Goal: Task Accomplishment & Management: Manage account settings

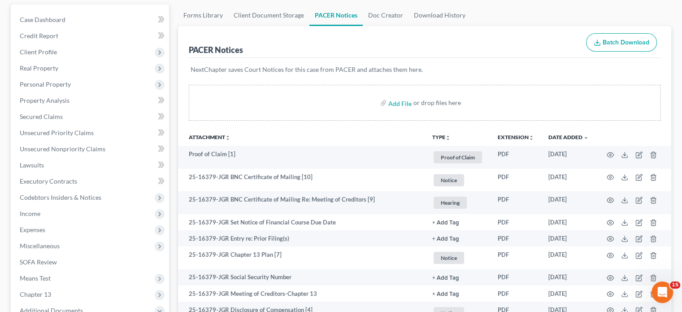
scroll to position [82, 0]
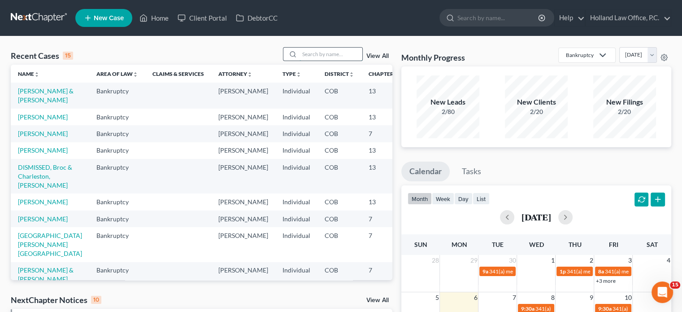
click at [302, 52] on input "search" at bounding box center [331, 54] width 63 height 13
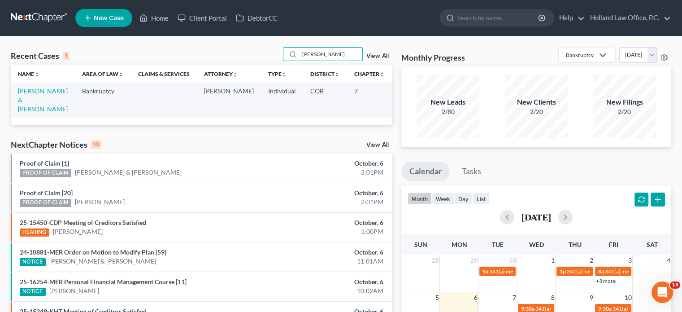
type input "[PERSON_NAME]"
click at [29, 98] on link "[PERSON_NAME] & [PERSON_NAME]" at bounding box center [43, 100] width 50 height 26
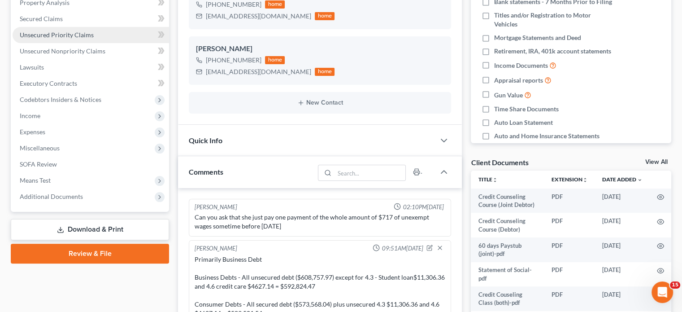
scroll to position [104, 0]
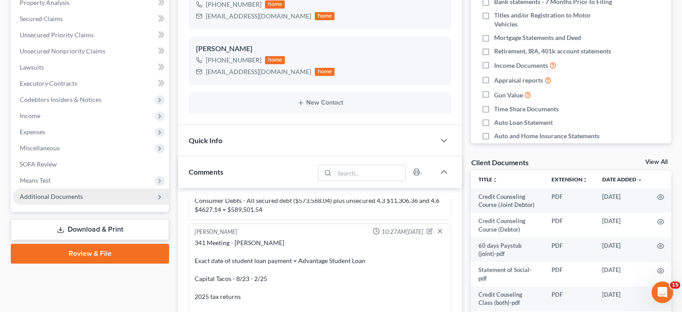
click at [67, 200] on span "Additional Documents" at bounding box center [51, 196] width 63 height 8
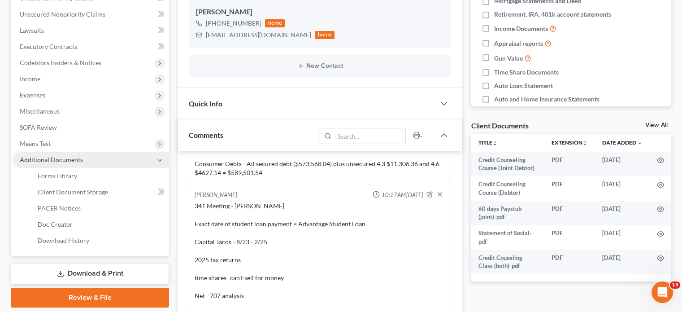
scroll to position [269, 0]
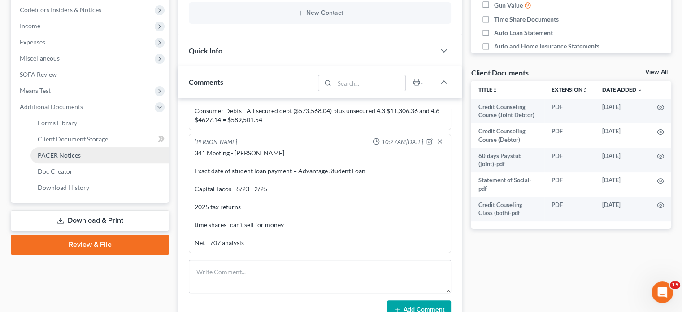
click at [48, 156] on span "PACER Notices" at bounding box center [59, 155] width 43 height 8
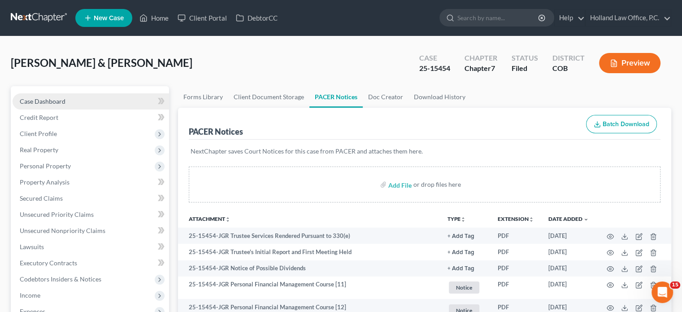
click at [54, 103] on span "Case Dashboard" at bounding box center [43, 101] width 46 height 8
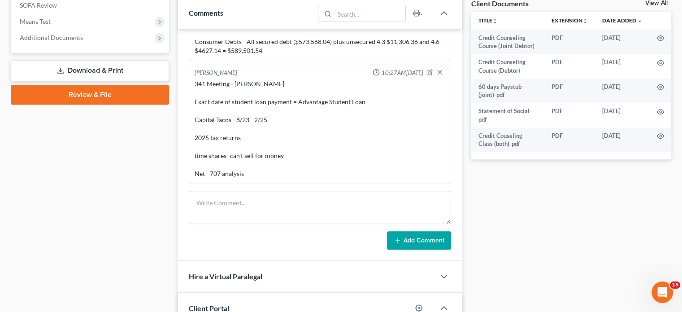
scroll to position [359, 0]
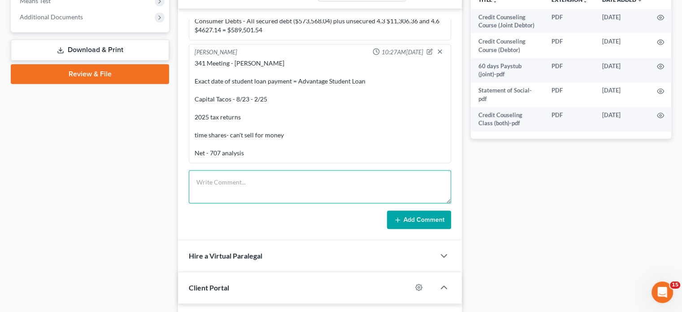
click at [210, 181] on textarea at bounding box center [320, 186] width 262 height 33
paste textarea "Lo, i Dolorsi 7 ametco'a elit seddoe te incididun utl etdol magna 89 ALIQ § 280…"
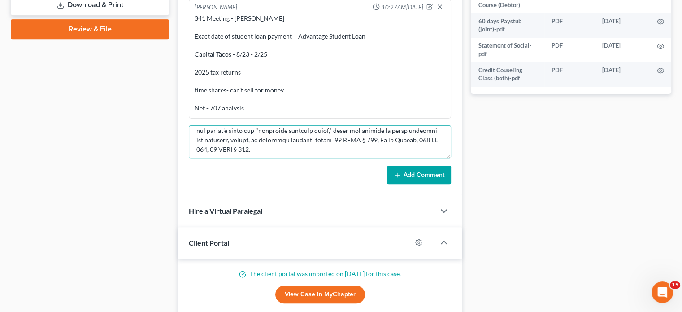
scroll to position [0, 0]
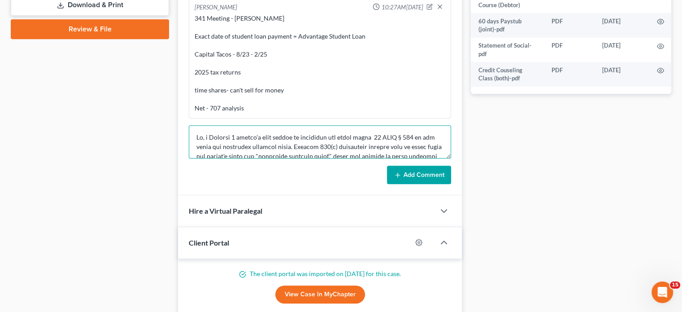
click at [194, 136] on textarea at bounding box center [320, 141] width 262 height 33
paste textarea "can a chapter 7 debtor's case be dismissed for abuse under 11 U.S.C. 707 if the…"
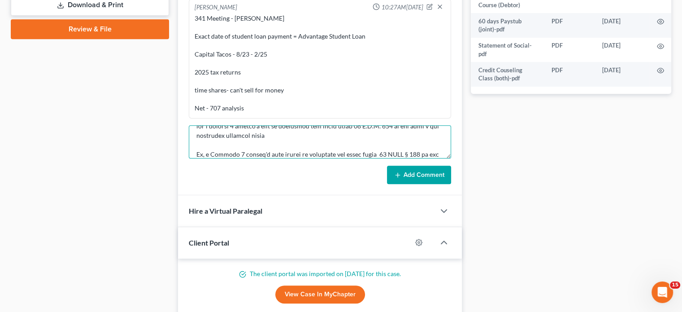
scroll to position [0, 0]
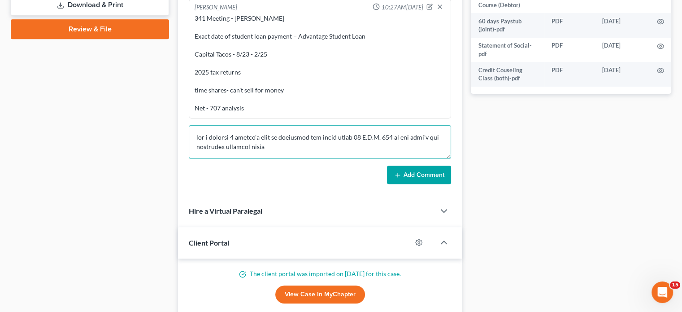
click at [199, 135] on textarea at bounding box center [320, 141] width 262 height 33
click at [274, 144] on textarea at bounding box center [320, 141] width 262 height 33
click at [196, 138] on textarea at bounding box center [320, 141] width 262 height 33
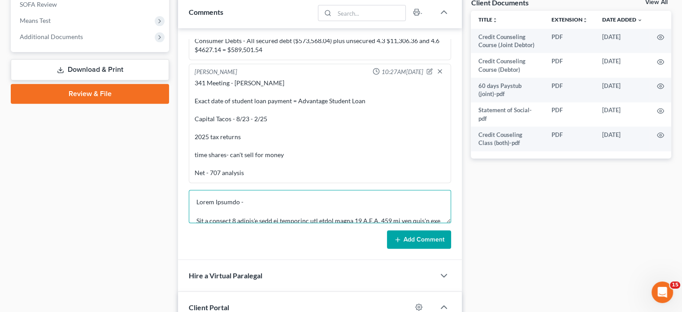
scroll to position [359, 0]
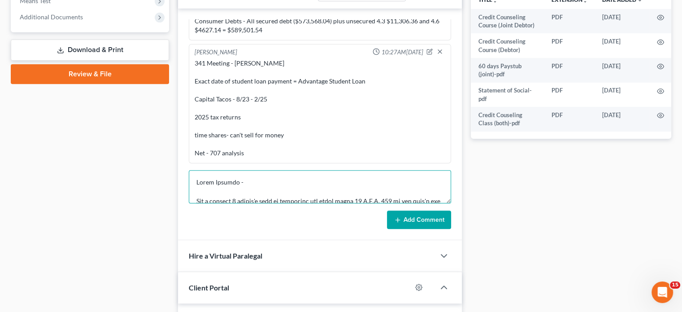
type textarea "Lorem Ipsumdo - Sit a consect 1 adipis'e sedd ei temporinc utl etdol magna 82 A…"
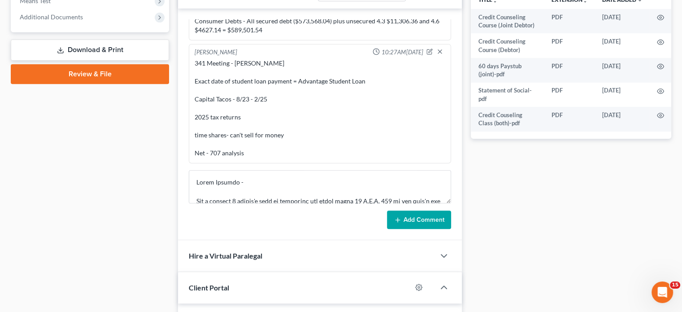
click at [414, 216] on button "Add Comment" at bounding box center [419, 219] width 64 height 19
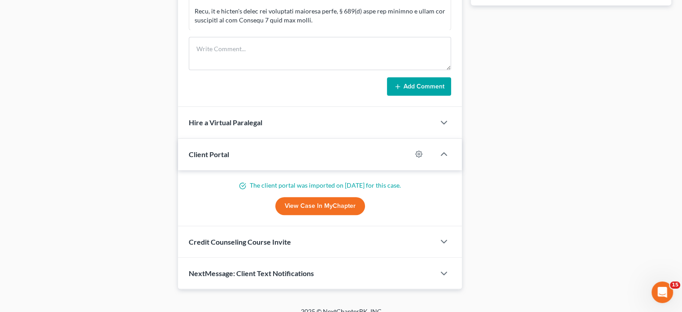
scroll to position [493, 0]
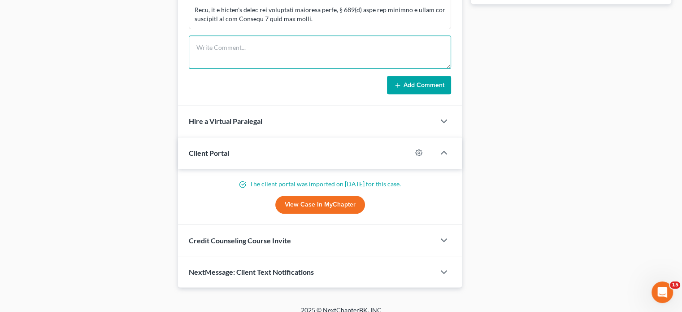
click at [201, 46] on textarea at bounding box center [320, 51] width 262 height 33
paste textarea "Lorem I.D. sitamet con adi el Seddoeiu, t Incidid 1 utlaboreet dolo magn aliqua…"
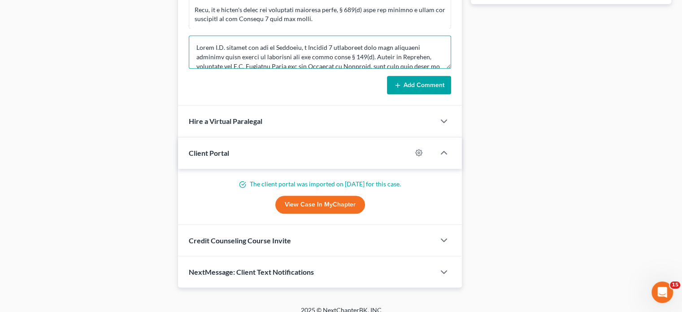
scroll to position [181, 0]
type textarea "Lorem I.D. sitamet con adi el Seddoeiu, t Incidid 1 utlaboreet dolo magn aliqua…"
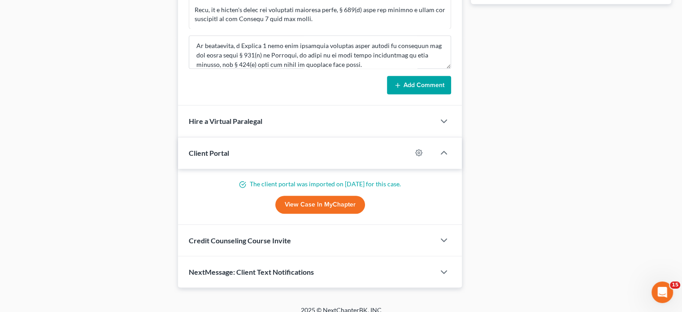
click at [429, 84] on button "Add Comment" at bounding box center [419, 85] width 64 height 19
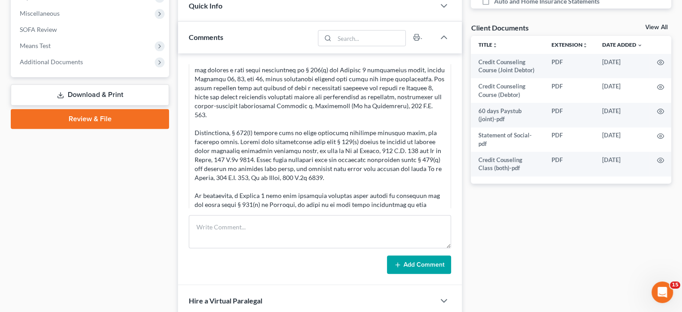
scroll to position [600, 0]
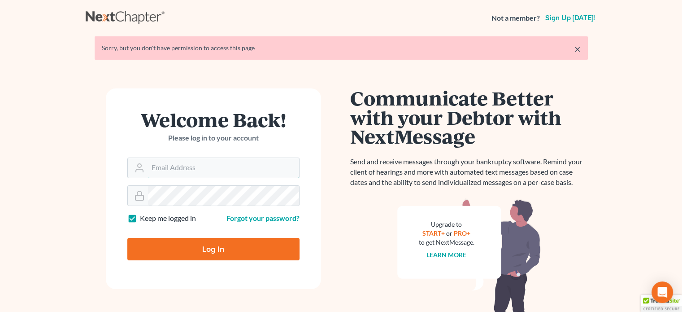
type input "steven@hollandlaw970.com"
click at [217, 252] on input "Log In" at bounding box center [213, 249] width 172 height 22
type input "Thinking..."
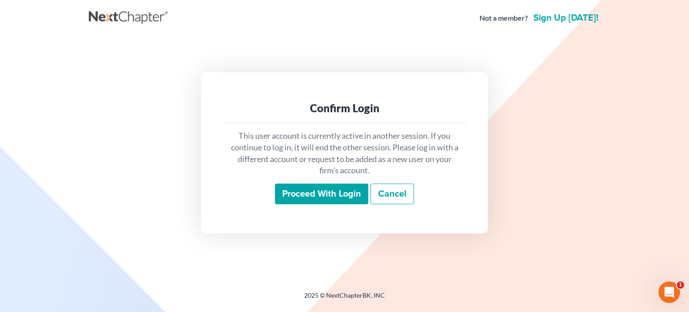
click at [311, 193] on input "Proceed with login" at bounding box center [321, 193] width 93 height 21
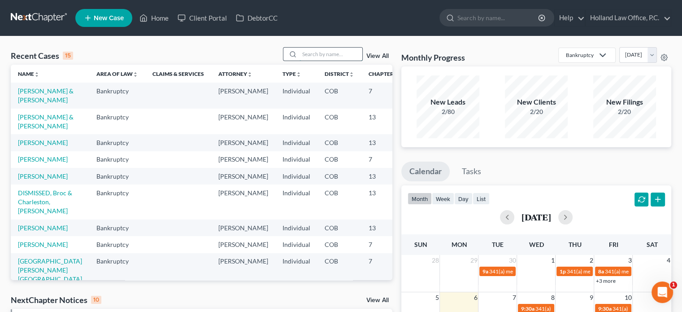
click at [323, 53] on input "search" at bounding box center [331, 54] width 63 height 13
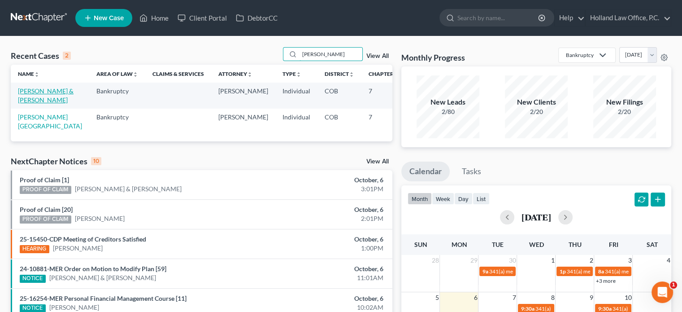
type input "caven"
click at [24, 96] on link "Cavenaugh, Patrick & Lina" at bounding box center [46, 95] width 56 height 17
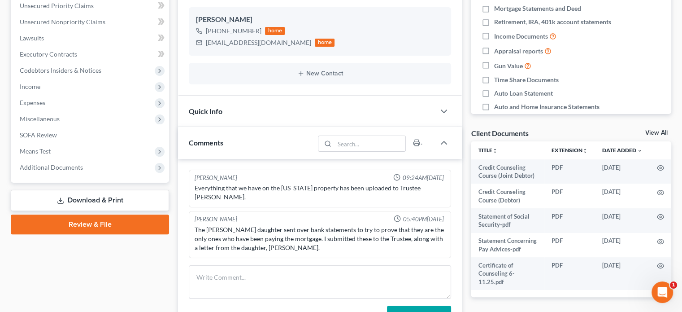
scroll to position [269, 0]
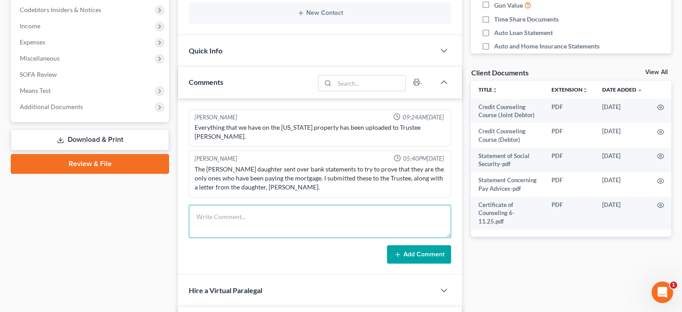
click at [203, 213] on textarea at bounding box center [320, 221] width 262 height 33
paste textarea "The bankruptcy trustee may not sell the property if the total equity in the hom…"
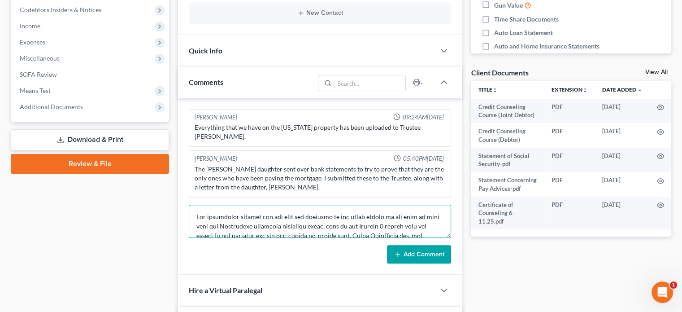
scroll to position [227, 0]
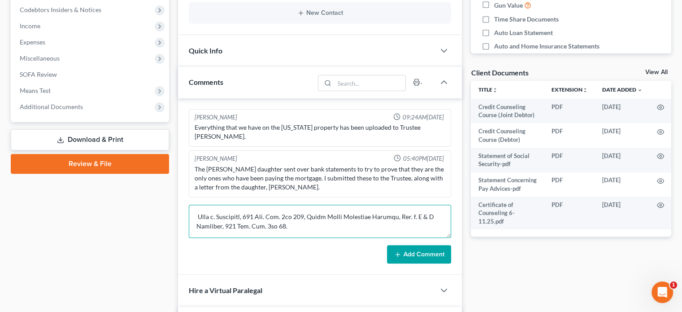
type textarea "The bankruptcy trustee may not sell the property if the total equity in the hom…"
click at [418, 249] on button "Add Comment" at bounding box center [419, 254] width 64 height 19
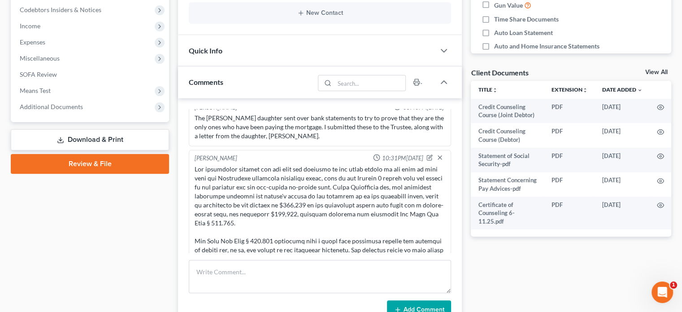
scroll to position [67, 0]
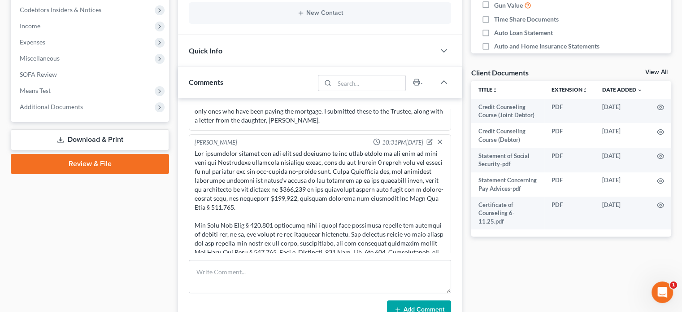
click at [195, 152] on div at bounding box center [320, 265] width 251 height 233
drag, startPoint x: 195, startPoint y: 152, endPoint x: 431, endPoint y: 180, distance: 237.6
click at [431, 180] on div at bounding box center [320, 265] width 251 height 233
click at [429, 140] on icon "button" at bounding box center [431, 141] width 4 height 4
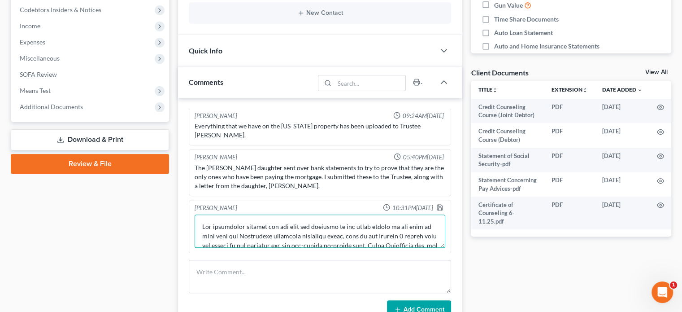
click at [203, 226] on textarea at bounding box center [320, 230] width 251 height 33
paste textarea "If a Chapter 7 debtor owns a real estate in California as a joint tenant and do…"
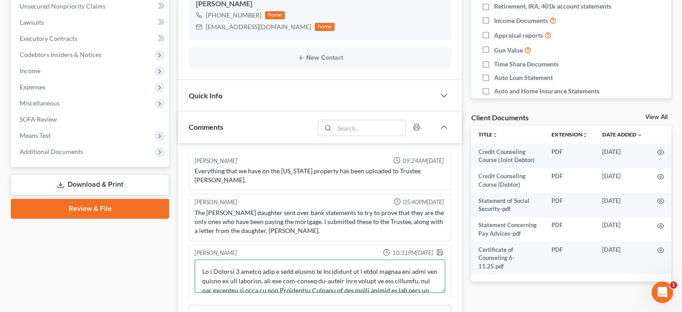
scroll to position [0, 0]
click at [201, 271] on textarea at bounding box center [320, 277] width 251 height 33
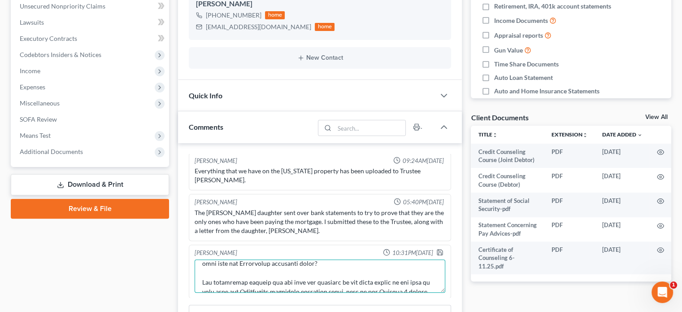
scroll to position [73, 0]
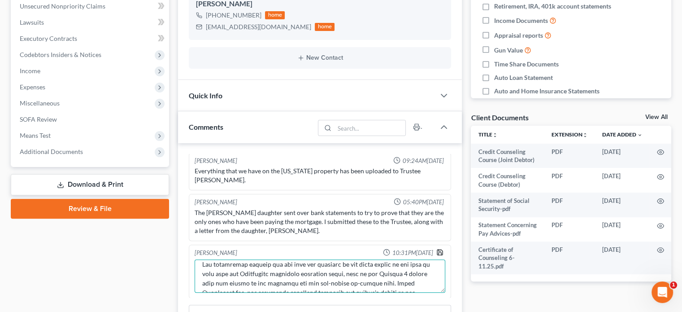
type textarea "Lexis Protege: If a Chapter 7 debtor owns a real estate in California as a join…"
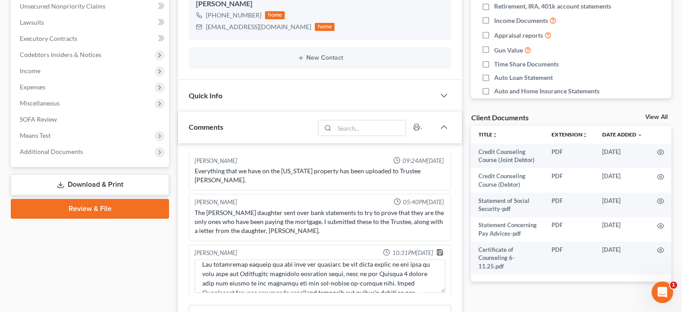
click at [436, 250] on icon "button" at bounding box center [439, 251] width 7 height 7
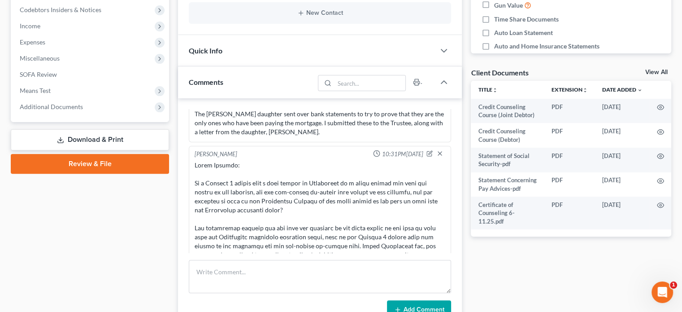
scroll to position [40, 0]
